Goal: Task Accomplishment & Management: Use online tool/utility

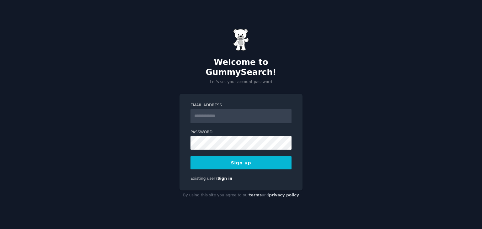
click at [231, 110] on input "Email Address" at bounding box center [240, 116] width 101 height 14
type input "**********"
click at [181, 134] on div "**********" at bounding box center [240, 142] width 123 height 97
click at [190, 156] on button "Sign up" at bounding box center [240, 162] width 101 height 13
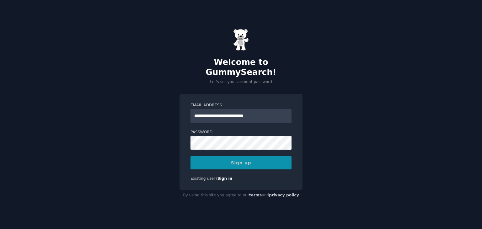
click at [235, 158] on div "Sign up" at bounding box center [240, 162] width 101 height 13
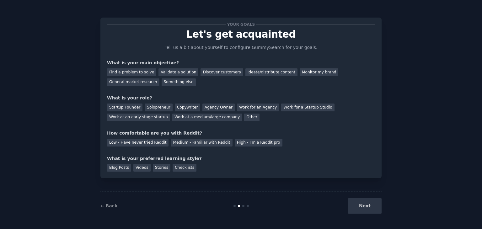
click at [364, 206] on div "Next" at bounding box center [335, 205] width 94 height 15
click at [241, 174] on div "Your goals Let's get acquainted Tell us a bit about yourself to configure Gummy…" at bounding box center [240, 98] width 281 height 161
click at [159, 78] on div "General market research" at bounding box center [133, 82] width 52 height 8
click at [140, 145] on div "Low - Have never tried Reddit" at bounding box center [137, 143] width 61 height 8
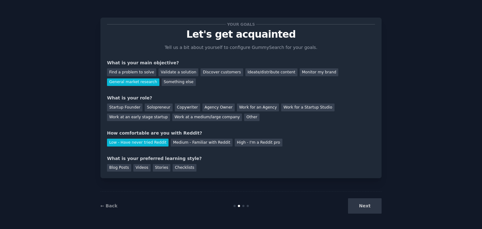
click at [238, 192] on div "← Back Next" at bounding box center [240, 205] width 281 height 29
click at [130, 168] on div "Blog Posts Videos Stories Checklists" at bounding box center [241, 167] width 268 height 10
click at [122, 167] on div "Blog Posts" at bounding box center [119, 168] width 24 height 8
click at [140, 168] on div "Videos" at bounding box center [141, 168] width 17 height 8
click at [122, 168] on div "Blog Posts" at bounding box center [119, 168] width 24 height 8
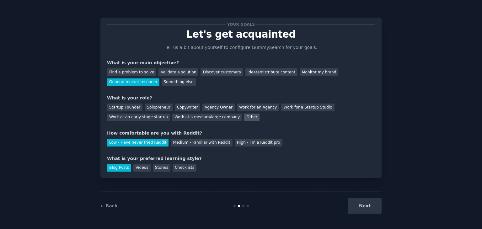
click at [244, 115] on div "Other" at bounding box center [251, 118] width 15 height 8
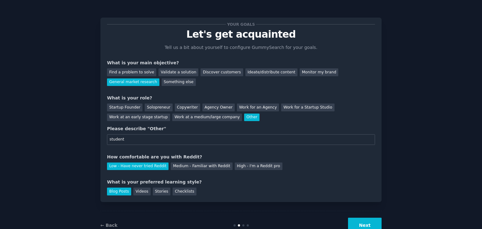
type input "student"
click at [368, 225] on button "Next" at bounding box center [365, 225] width 34 height 15
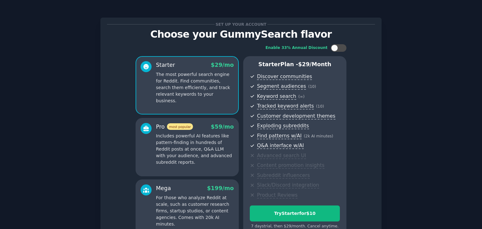
scroll to position [68, 0]
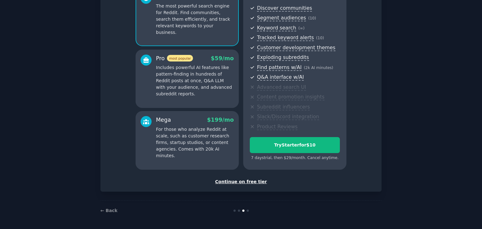
click at [239, 182] on div "Continue on free tier" at bounding box center [241, 181] width 268 height 7
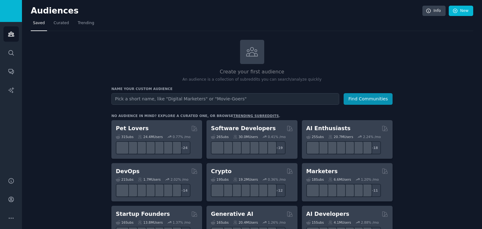
click at [206, 99] on input "text" at bounding box center [225, 99] width 228 height 12
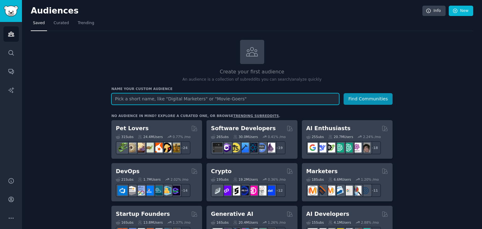
click at [157, 98] on input "text" at bounding box center [225, 99] width 228 height 12
click at [343, 93] on button "Find Communities" at bounding box center [367, 99] width 49 height 12
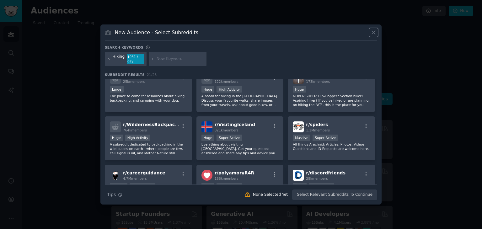
scroll to position [250, 0]
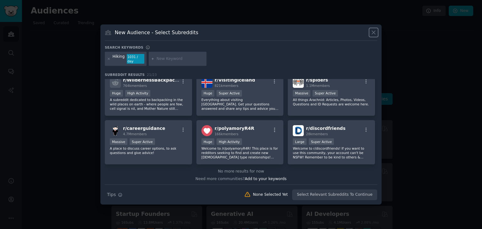
click at [372, 34] on icon at bounding box center [373, 32] width 7 height 7
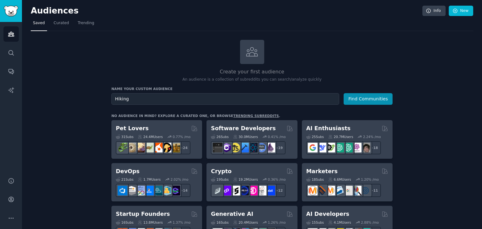
click at [209, 91] on div "Name your custom audience Audience Name Hiking Find Communities" at bounding box center [251, 96] width 281 height 18
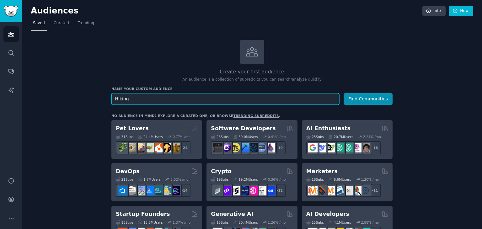
click at [203, 101] on input "Hiking" at bounding box center [225, 99] width 228 height 12
type input "gym"
click at [343, 93] on button "Find Communities" at bounding box center [367, 99] width 49 height 12
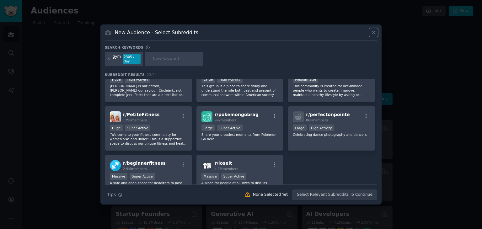
scroll to position [298, 0]
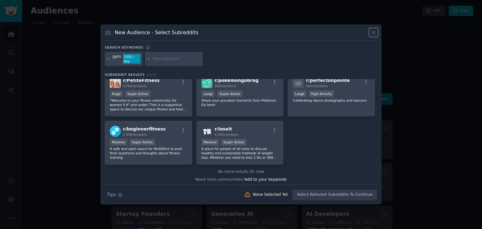
click at [374, 34] on icon at bounding box center [373, 32] width 3 height 3
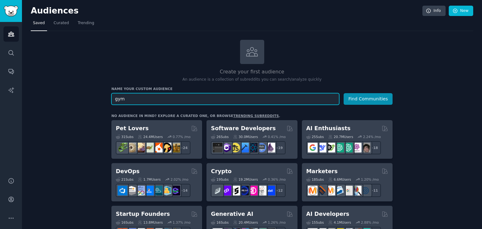
click at [210, 102] on input "gym" at bounding box center [225, 99] width 228 height 12
type input "Cycling"
click at [343, 93] on button "Find Communities" at bounding box center [367, 99] width 49 height 12
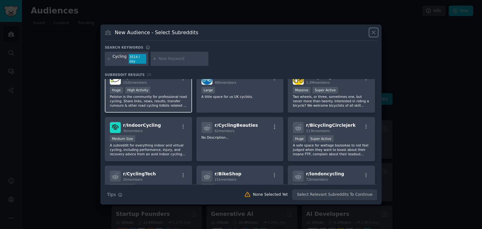
scroll to position [50, 0]
